Goal: Check status

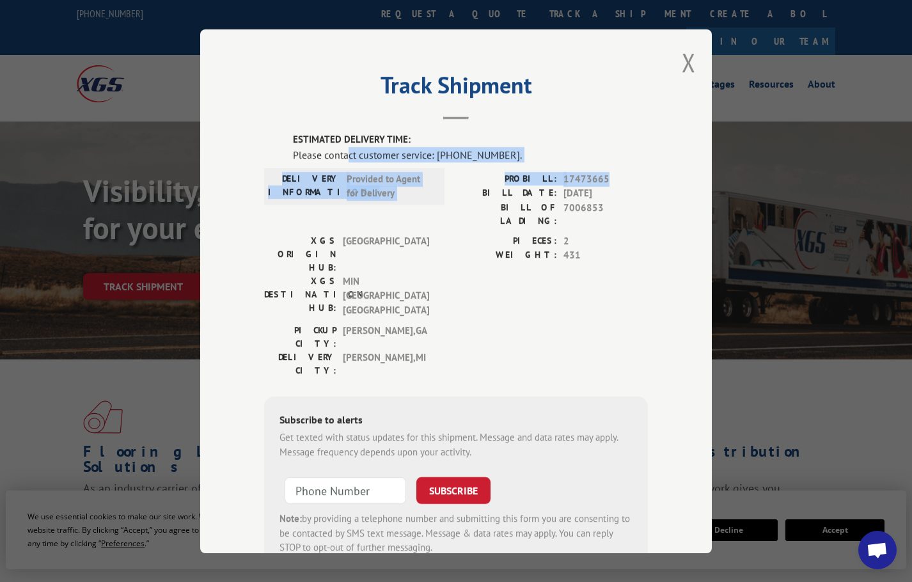
drag, startPoint x: 606, startPoint y: 177, endPoint x: 344, endPoint y: 152, distance: 262.8
click at [344, 152] on div "ESTIMATED DELIVERY TIME: Please contact customer service: [PHONE_NUMBER]. DELIV…" at bounding box center [456, 351] width 384 height 438
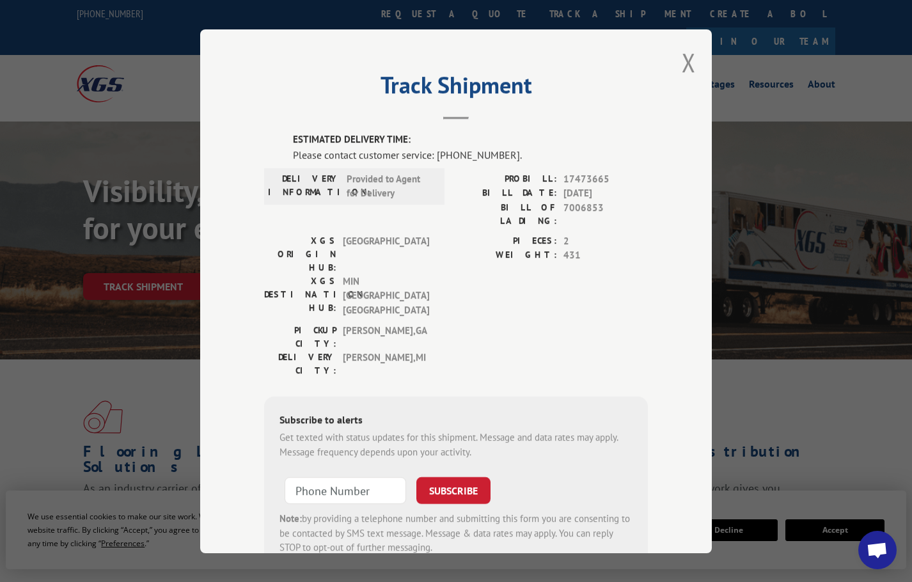
click at [299, 110] on header "Track Shipment" at bounding box center [456, 97] width 384 height 43
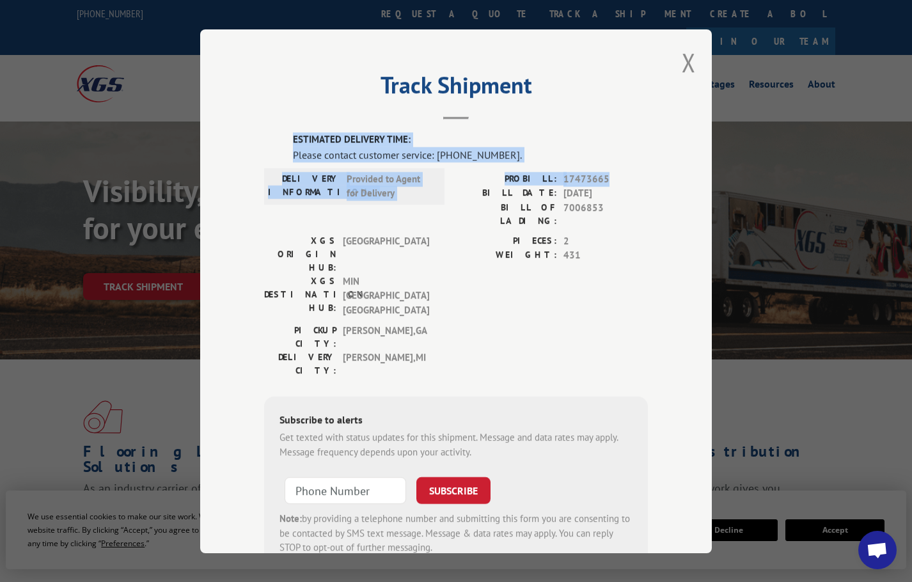
drag, startPoint x: 280, startPoint y: 133, endPoint x: 602, endPoint y: 168, distance: 323.6
click at [602, 168] on div "ESTIMATED DELIVERY TIME: Please contact customer service: [PHONE_NUMBER]. DELIV…" at bounding box center [456, 351] width 384 height 438
click at [620, 145] on label "ESTIMATED DELIVERY TIME:" at bounding box center [470, 139] width 355 height 15
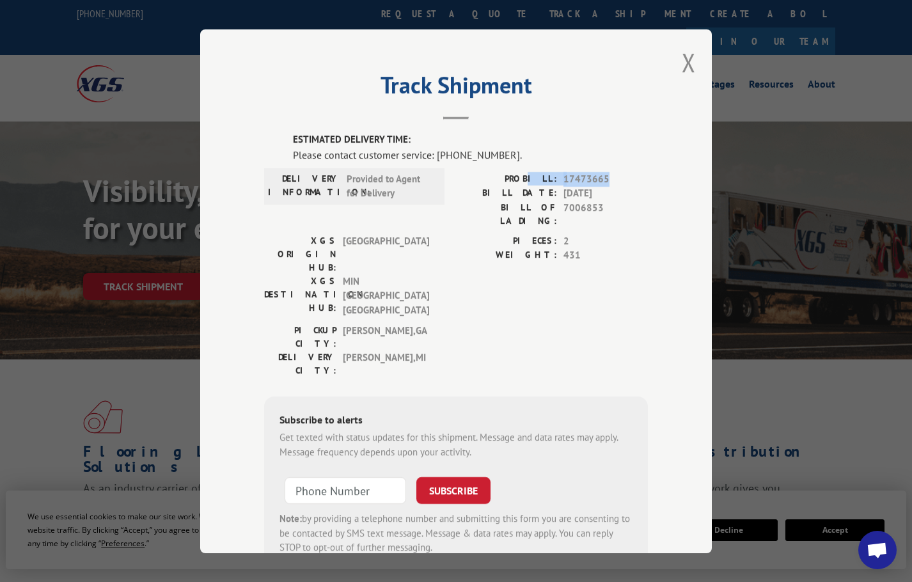
drag, startPoint x: 606, startPoint y: 178, endPoint x: 535, endPoint y: 177, distance: 71.6
click at [537, 177] on div "PROBILL: 17473665" at bounding box center [552, 178] width 192 height 15
click at [501, 157] on div "Please contact customer service: [PHONE_NUMBER]." at bounding box center [470, 153] width 355 height 15
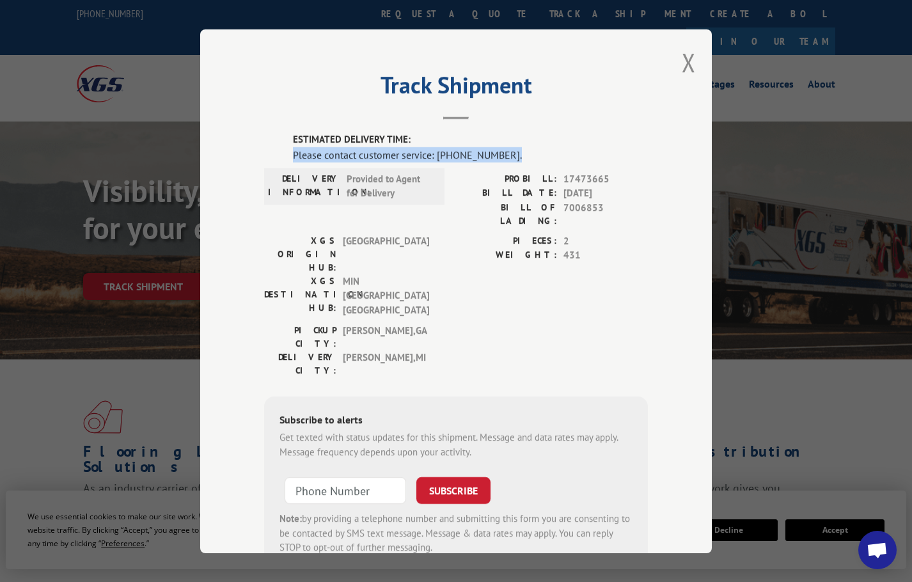
drag, startPoint x: 504, startPoint y: 153, endPoint x: 280, endPoint y: 157, distance: 223.9
click at [286, 159] on div "ESTIMATED DELIVERY TIME: Please contact customer service: [PHONE_NUMBER]. DELIV…" at bounding box center [456, 351] width 384 height 438
copy div "Please contact customer service: [PHONE_NUMBER]."
click at [32, 61] on div "Track Shipment ESTIMATED DELIVERY TIME: Please contact customer service: [PHONE…" at bounding box center [456, 291] width 912 height 582
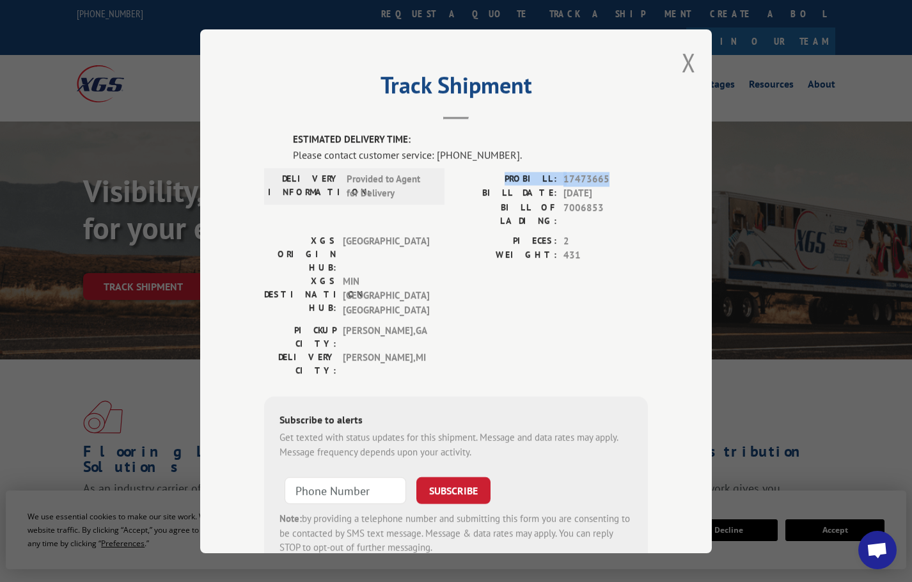
drag, startPoint x: 606, startPoint y: 176, endPoint x: 517, endPoint y: 180, distance: 88.4
click at [517, 180] on div "PROBILL: 17473665" at bounding box center [552, 178] width 192 height 15
copy div "PROBILL: 17473665"
